Goal: Task Accomplishment & Management: Manage account settings

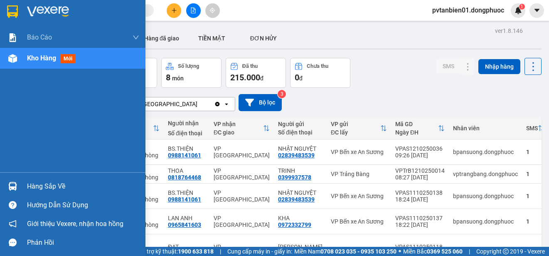
scroll to position [18, 0]
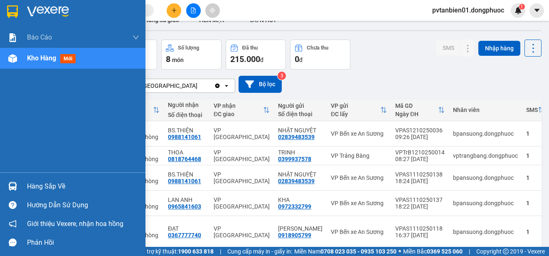
click at [18, 184] on div at bounding box center [12, 186] width 15 height 15
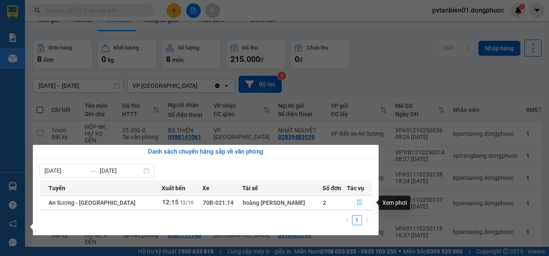
click at [358, 202] on icon "file-done" at bounding box center [360, 202] width 6 height 6
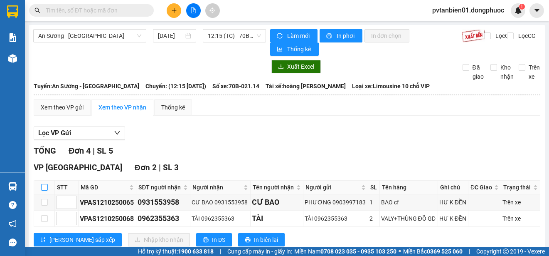
click at [46, 185] on input "checkbox" at bounding box center [44, 187] width 7 height 7
checkbox input "true"
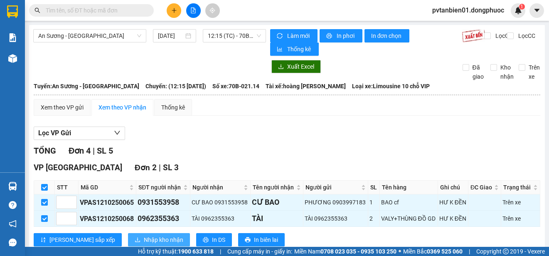
click at [144, 238] on span "Nhập kho nhận" at bounding box center [163, 239] width 39 height 9
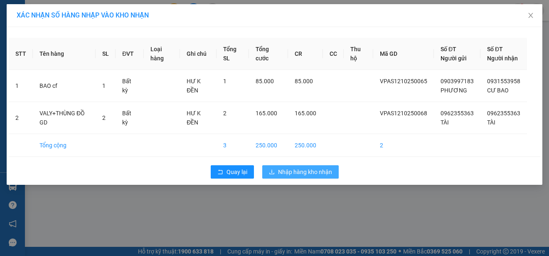
click at [279, 176] on span "Nhập hàng kho nhận" at bounding box center [305, 171] width 54 height 9
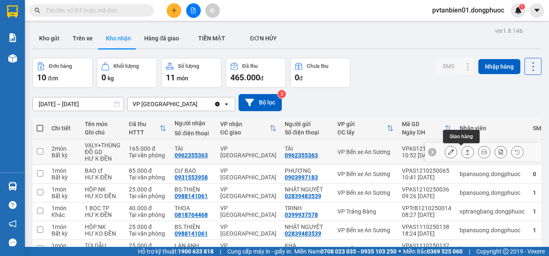
click at [465, 153] on icon at bounding box center [468, 152] width 6 height 6
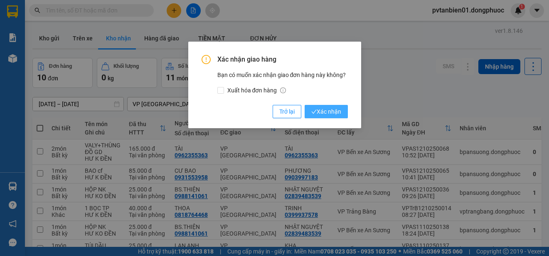
click at [335, 110] on span "Xác nhận" at bounding box center [326, 111] width 30 height 9
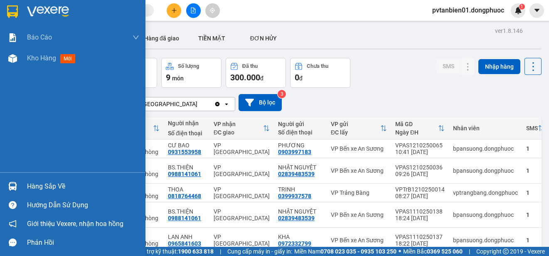
click at [22, 185] on div "Hàng sắp về" at bounding box center [73, 186] width 146 height 19
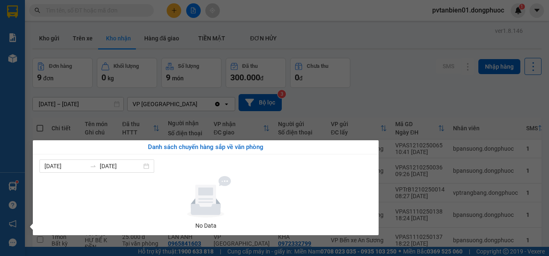
click at [385, 75] on section "Kết quả tìm kiếm ( 5 ) Bộ lọc Ngày tạo đơn gần nhất Mã ĐH Trạng thái Món hàng T…" at bounding box center [274, 128] width 549 height 256
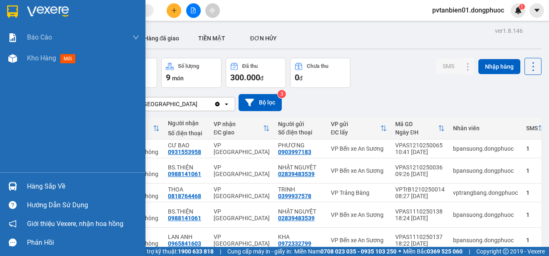
click at [25, 191] on div "Hàng sắp về" at bounding box center [73, 186] width 146 height 19
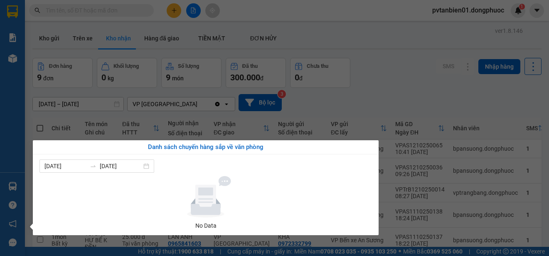
click at [424, 74] on section "Kết quả tìm kiếm ( 5 ) Bộ lọc Ngày tạo đơn gần nhất Mã ĐH Trạng thái Món hàng T…" at bounding box center [274, 128] width 549 height 256
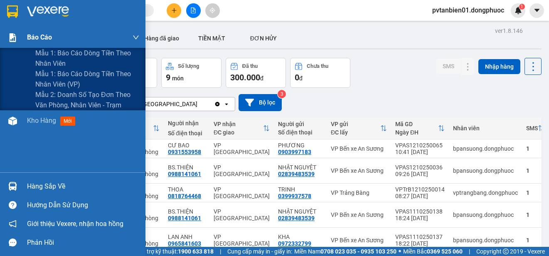
click at [43, 41] on span "Báo cáo" at bounding box center [39, 37] width 25 height 10
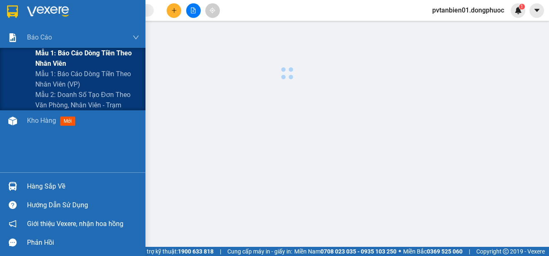
click at [45, 54] on span "Mẫu 1: Báo cáo dòng tiền theo nhân viên" at bounding box center [87, 58] width 104 height 21
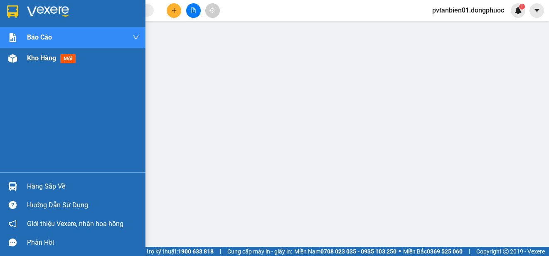
click at [35, 60] on span "Kho hàng" at bounding box center [41, 58] width 29 height 8
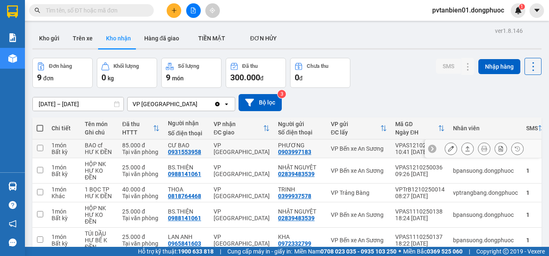
scroll to position [83, 0]
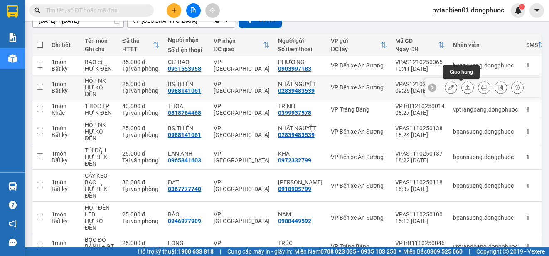
click at [465, 87] on icon at bounding box center [468, 87] width 6 height 6
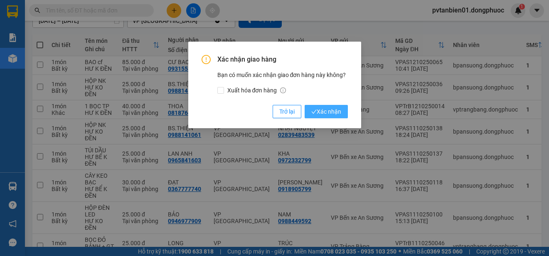
click at [334, 107] on span "Xác nhận" at bounding box center [326, 111] width 30 height 9
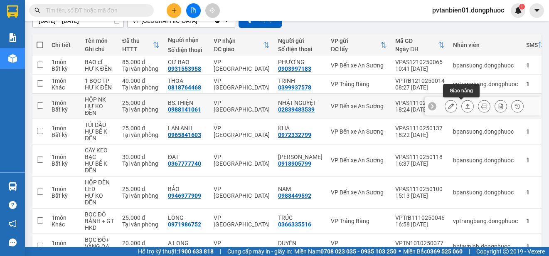
click at [465, 108] on icon at bounding box center [468, 106] width 6 height 6
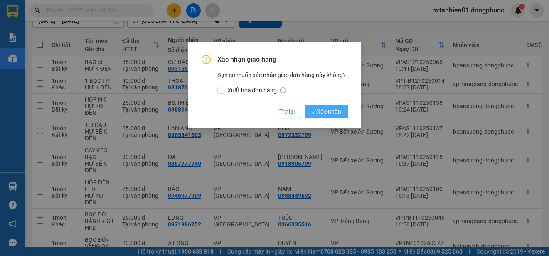
click at [332, 110] on span "Xác nhận" at bounding box center [326, 111] width 30 height 9
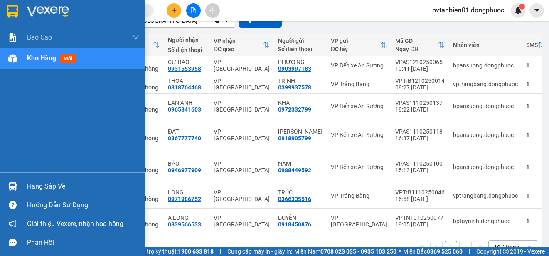
click at [20, 181] on div "Hàng sắp về" at bounding box center [73, 186] width 146 height 19
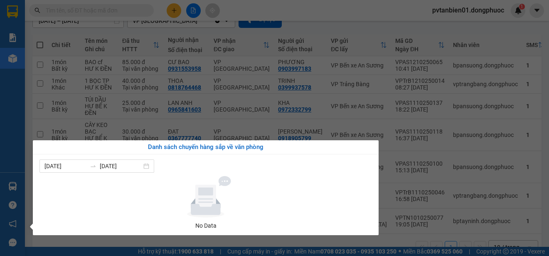
click at [341, 111] on section "Kết quả tìm kiếm ( 5 ) Bộ lọc Ngày tạo đơn gần nhất Mã ĐH Trạng thái Món hàng T…" at bounding box center [274, 128] width 549 height 256
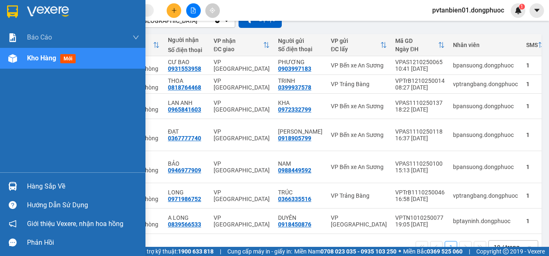
click at [16, 186] on img at bounding box center [12, 186] width 9 height 9
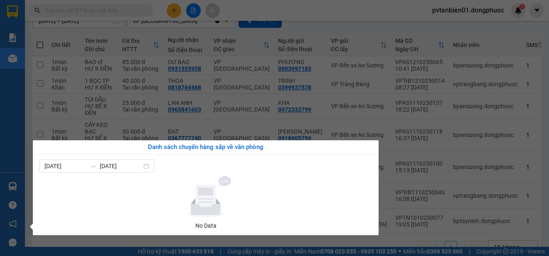
click at [254, 44] on section "Kết quả tìm kiếm ( 5 ) Bộ lọc Ngày tạo đơn gần nhất Mã ĐH Trạng thái Món hàng T…" at bounding box center [274, 128] width 549 height 256
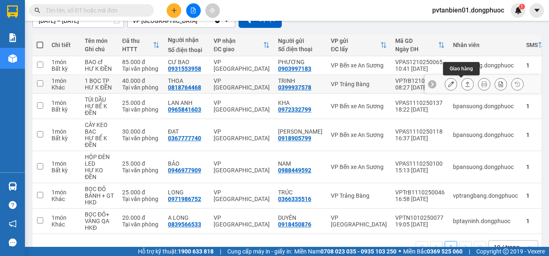
click at [465, 83] on icon at bounding box center [468, 84] width 6 height 6
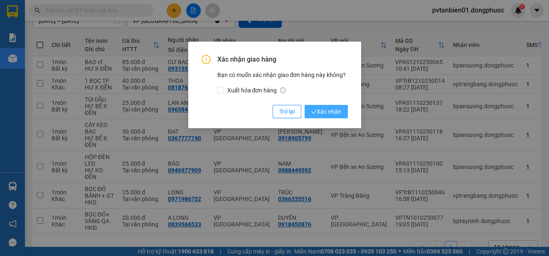
click at [331, 111] on span "Xác nhận" at bounding box center [326, 111] width 30 height 9
